Goal: Task Accomplishment & Management: Use online tool/utility

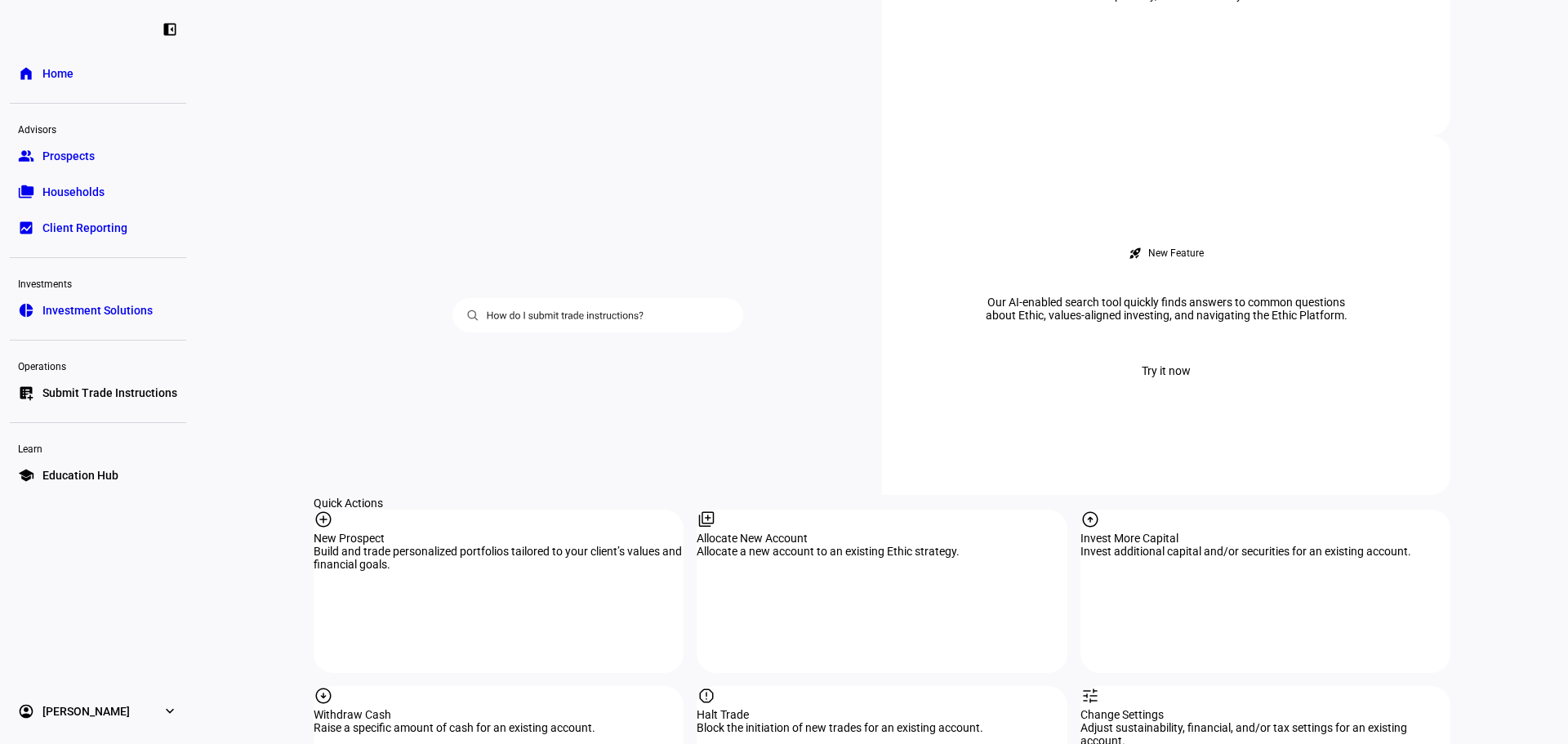
scroll to position [1524, 0]
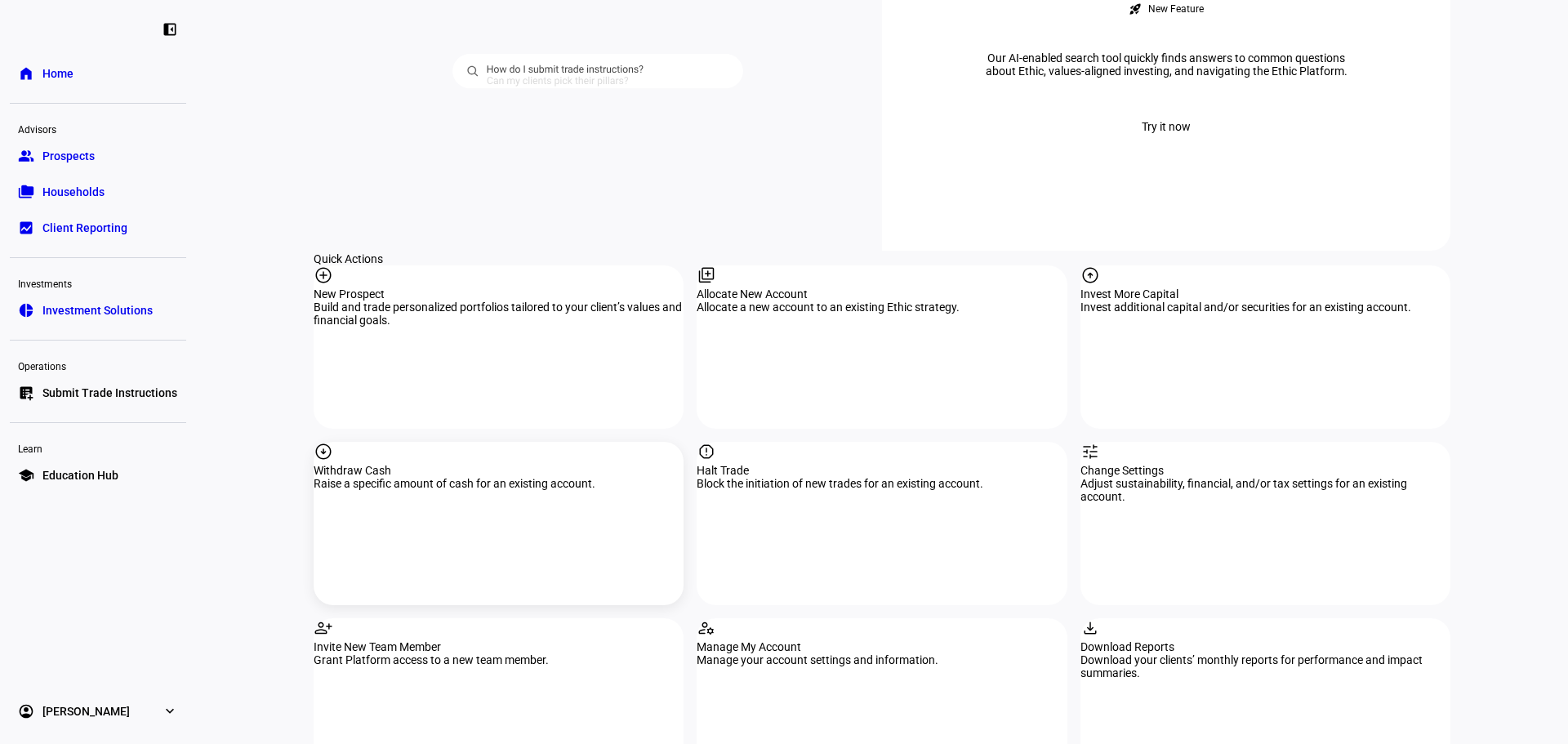
click at [569, 463] on div "Withdraw Cash" at bounding box center [499, 469] width 370 height 13
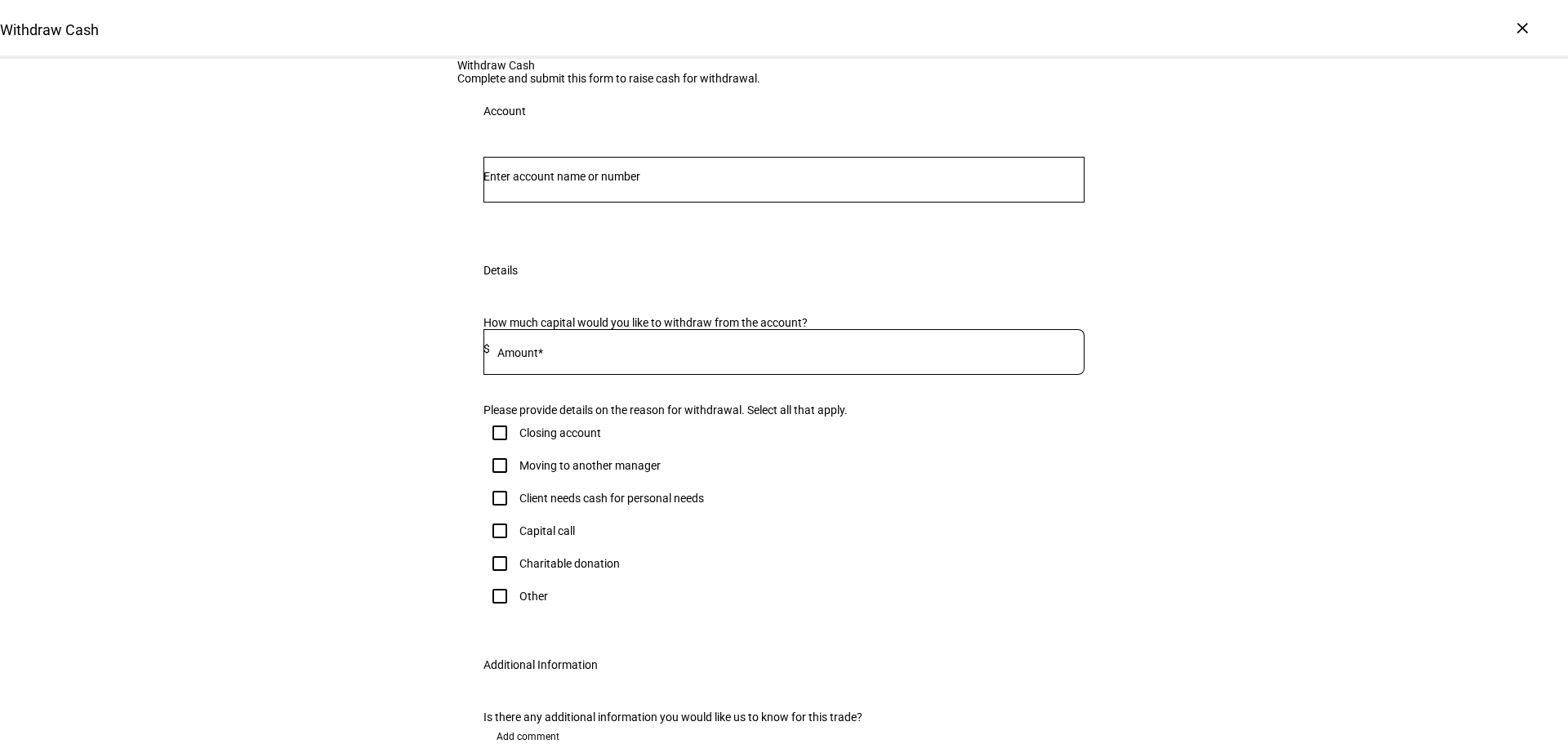
click at [569, 183] on input "Number" at bounding box center [784, 176] width 602 height 13
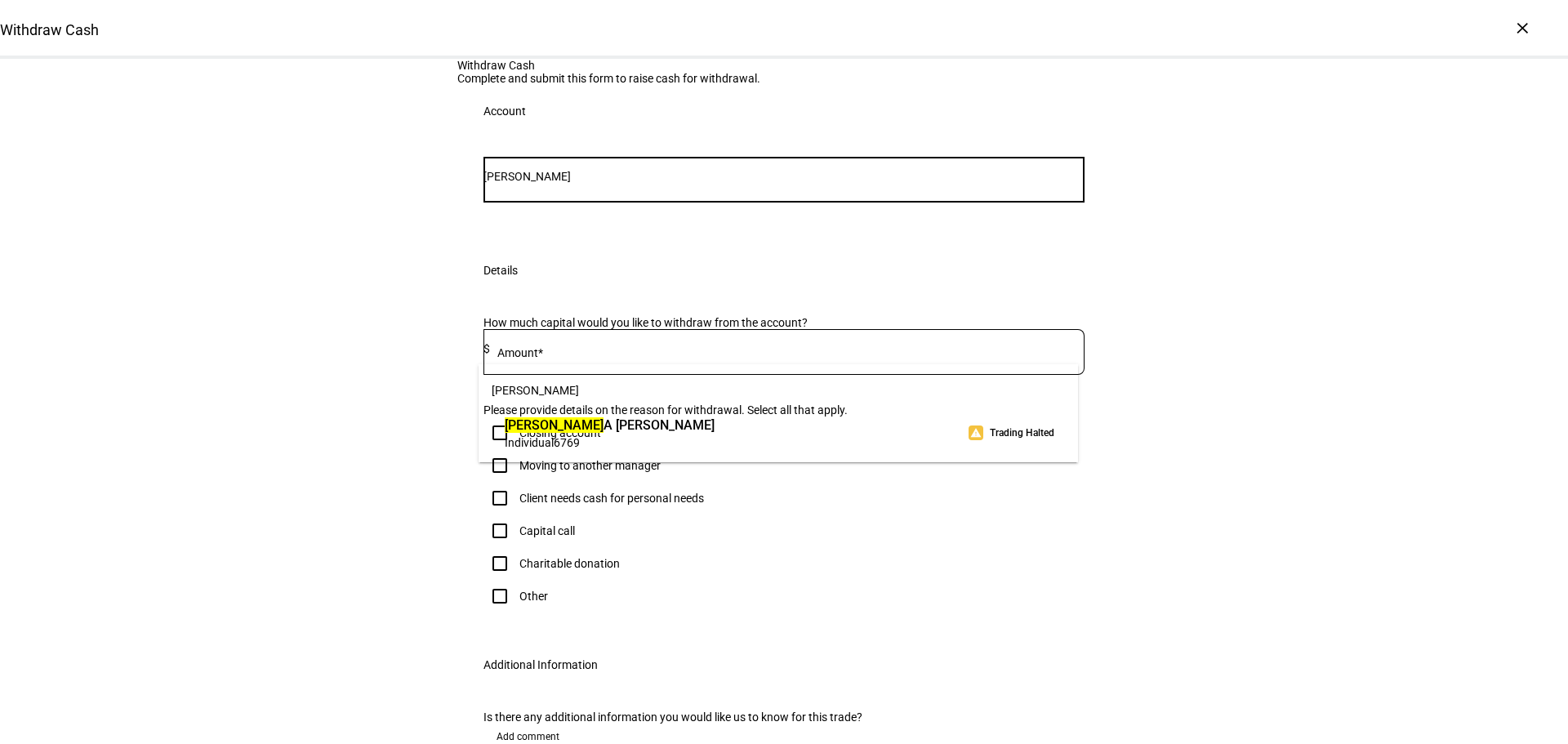
type input "[PERSON_NAME]"
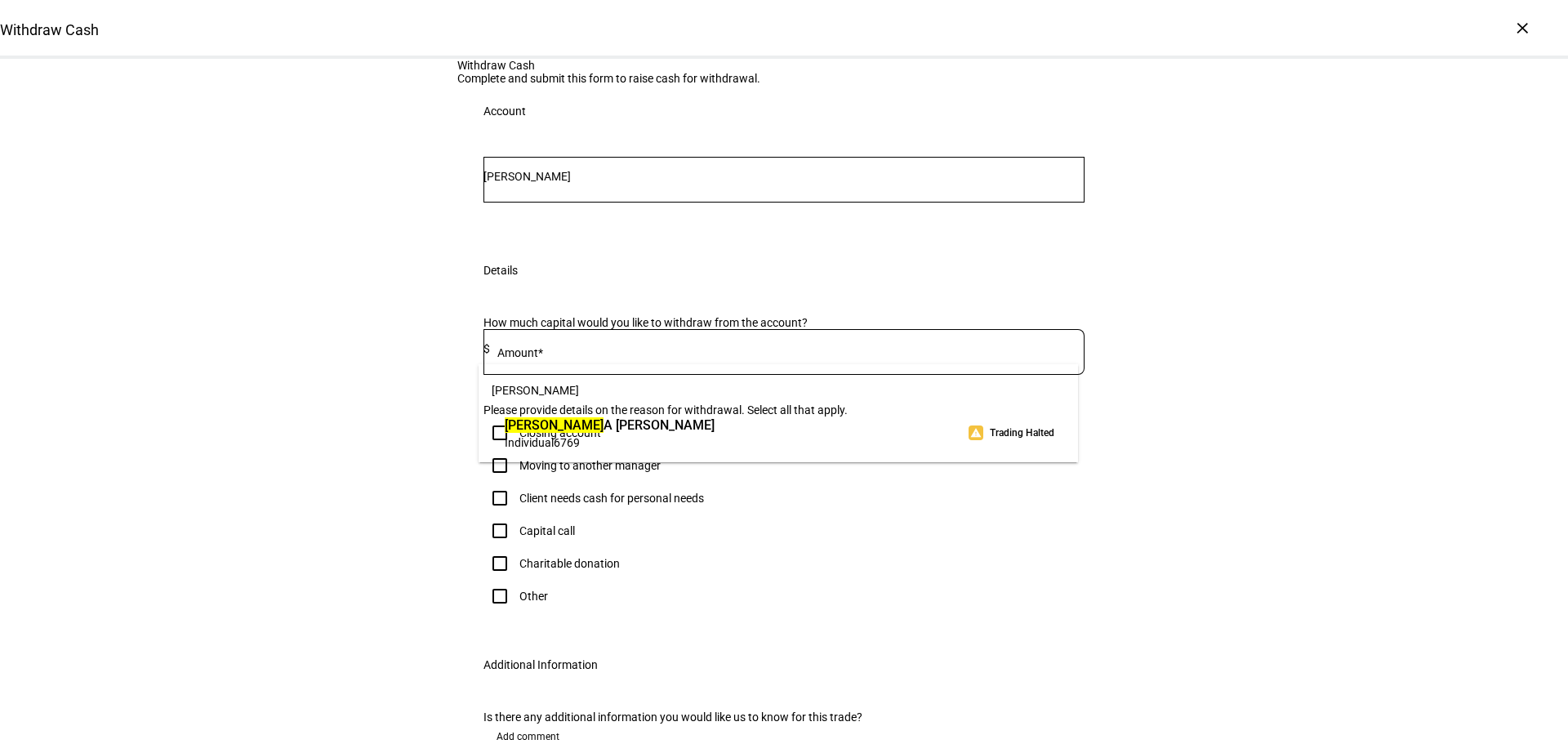
click at [556, 416] on span "[PERSON_NAME]" at bounding box center [609, 425] width 210 height 19
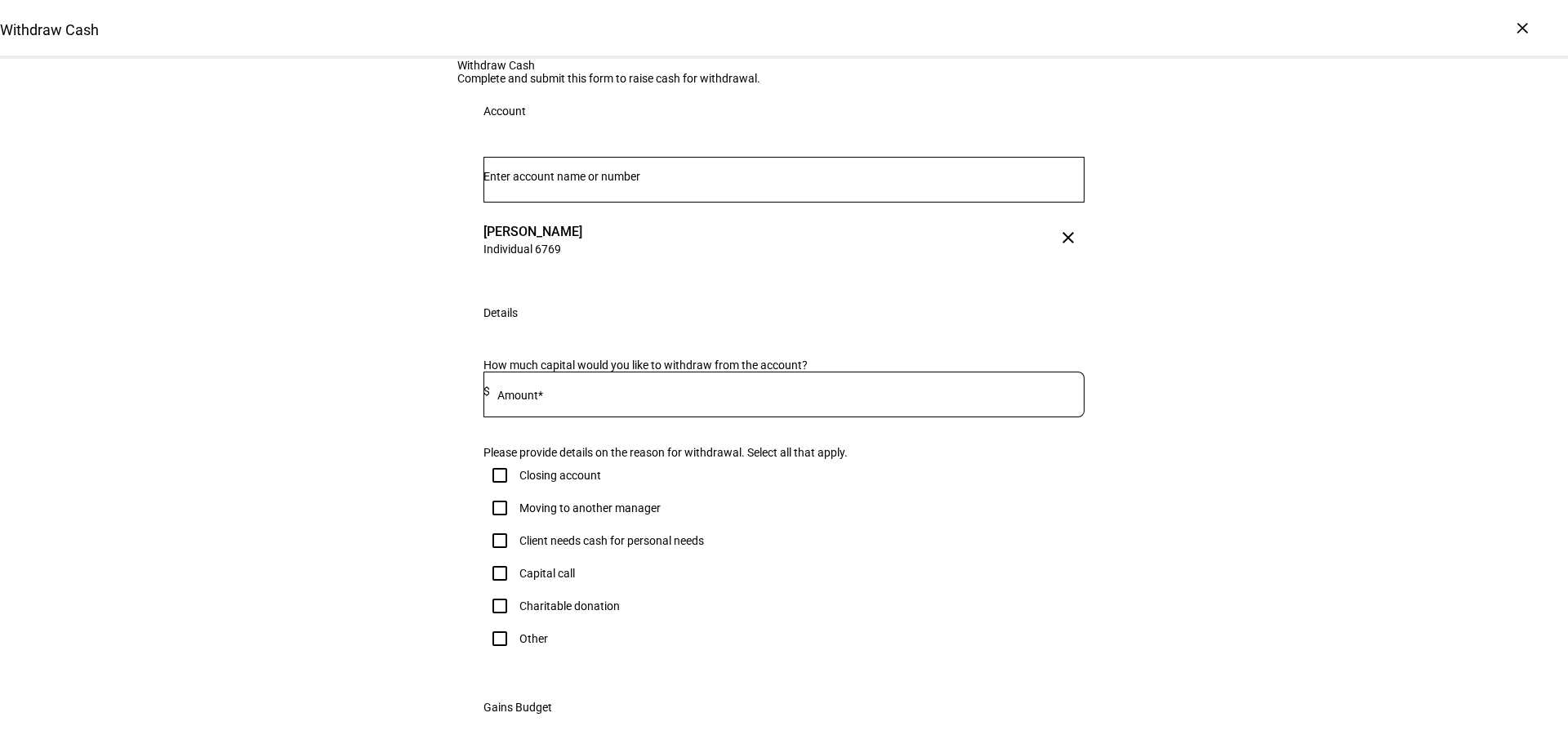
scroll to position [190, 0]
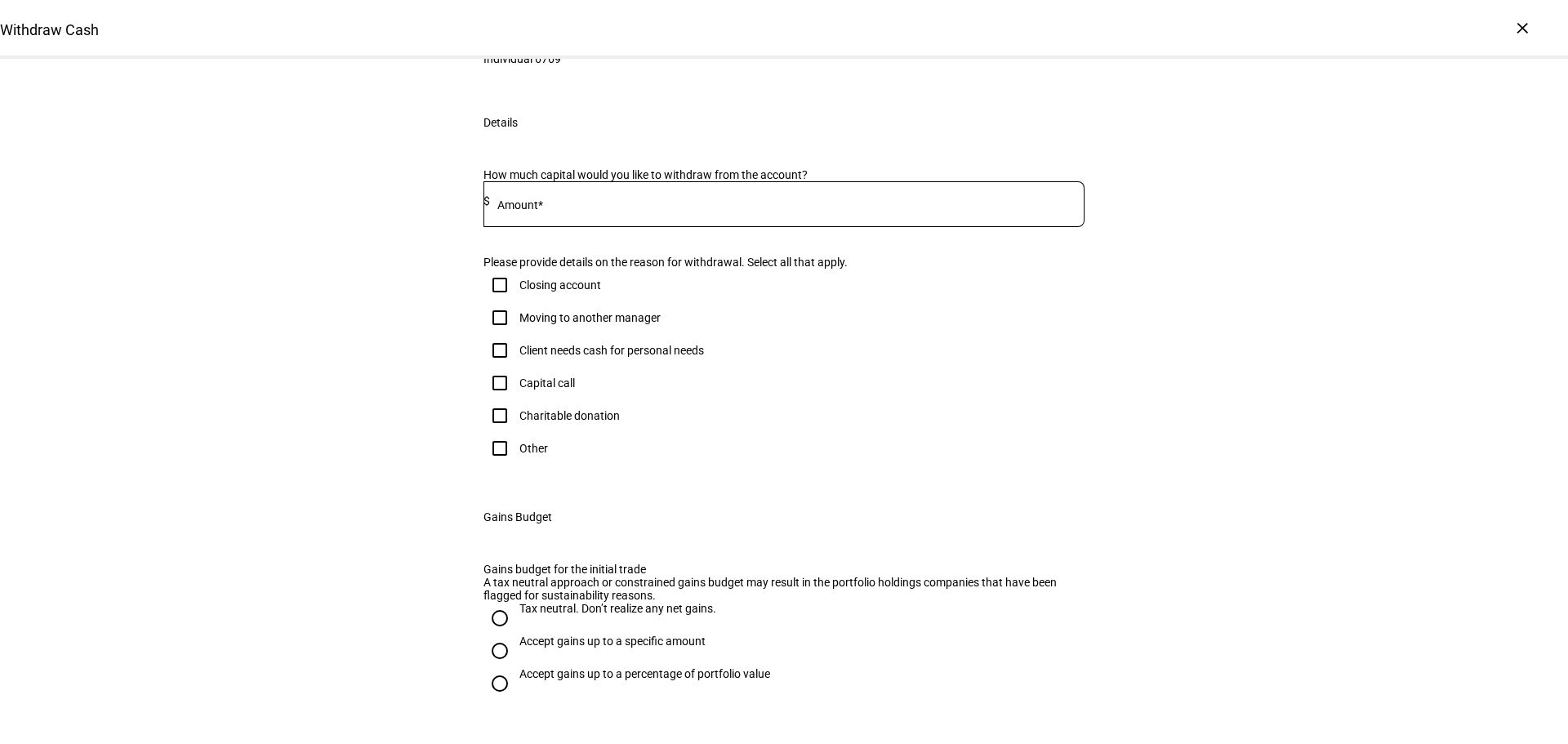
click at [555, 227] on div at bounding box center [787, 204] width 595 height 46
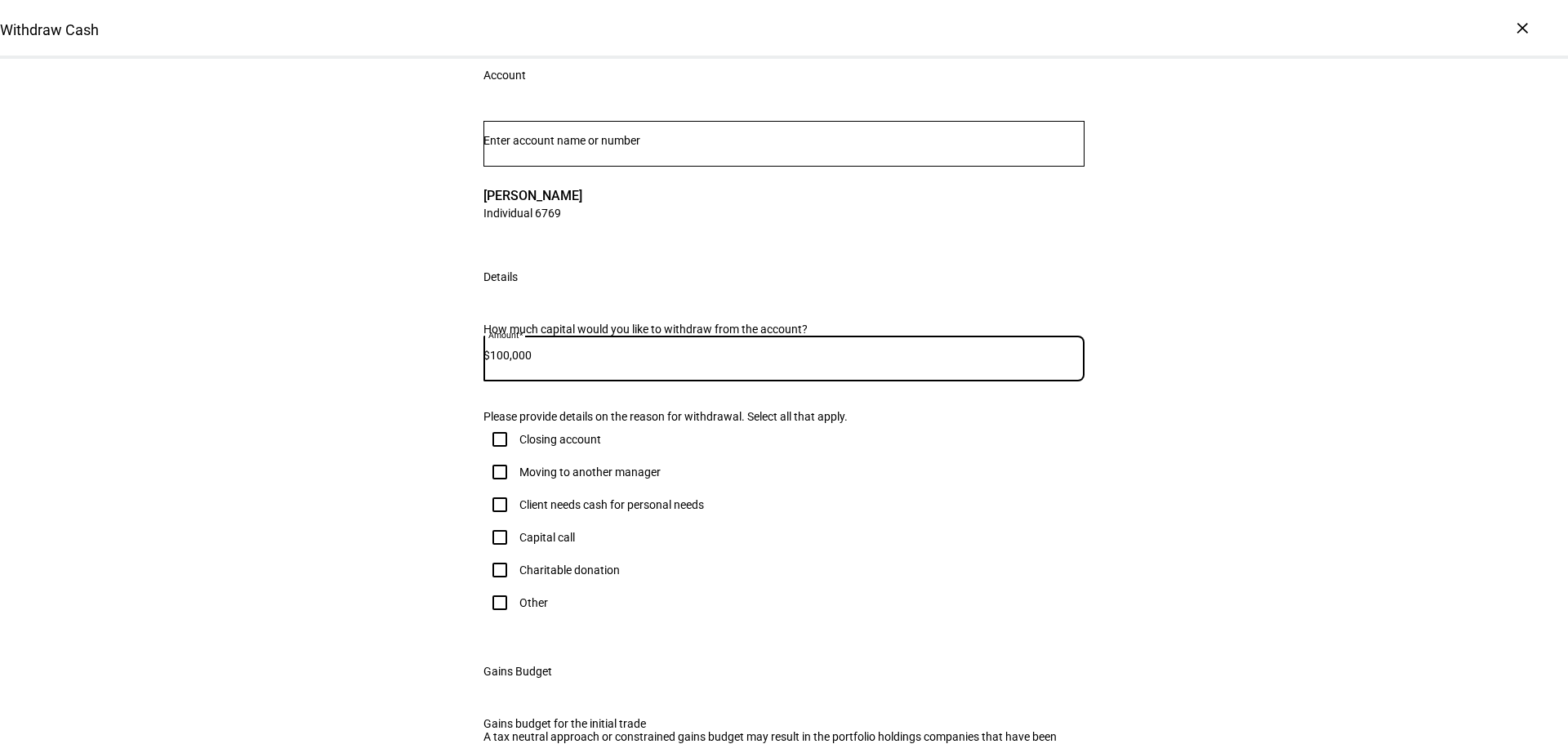
scroll to position [0, 0]
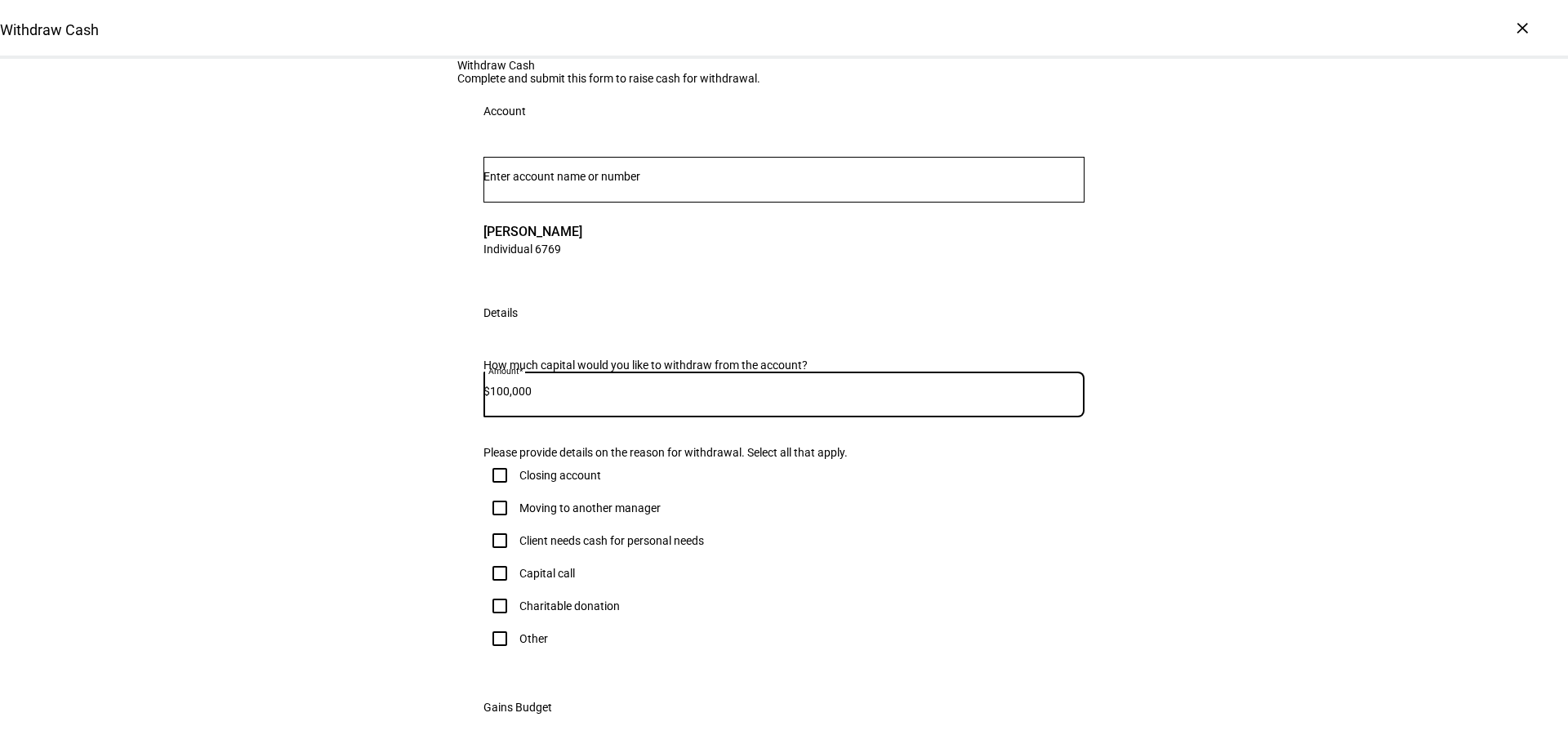
type input "100,000"
click at [1521, 30] on div "×" at bounding box center [1522, 27] width 26 height 26
